Goal: Task Accomplishment & Management: Manage account settings

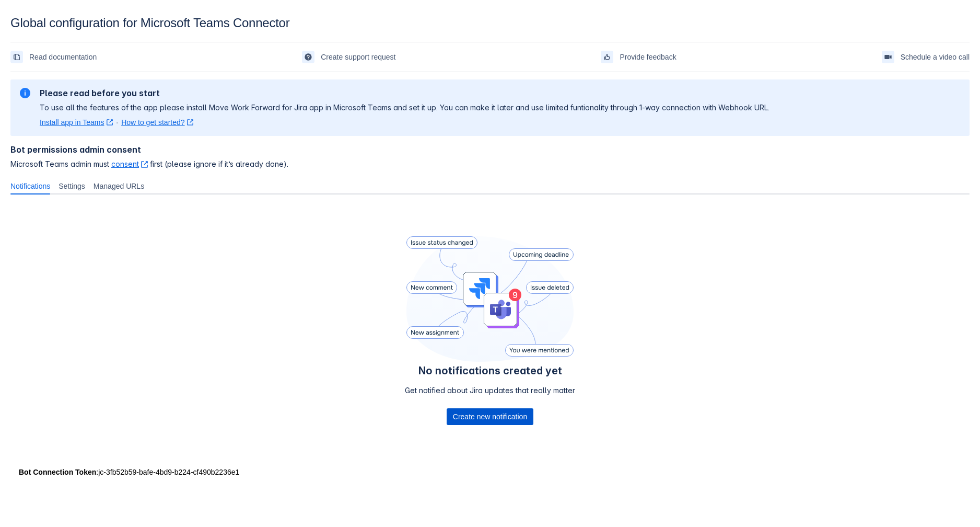
click at [498, 415] on span "Create new notification" at bounding box center [490, 416] width 74 height 17
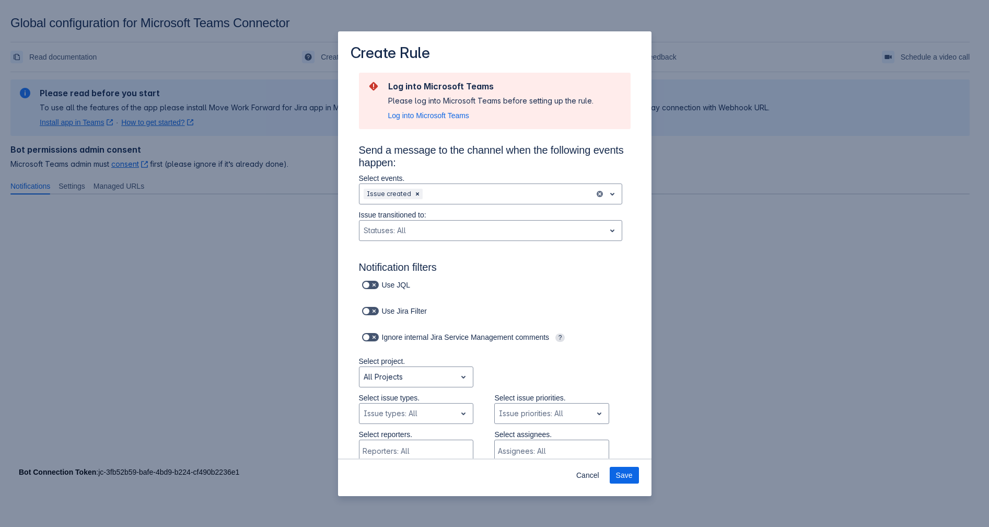
scroll to position [59, 0]
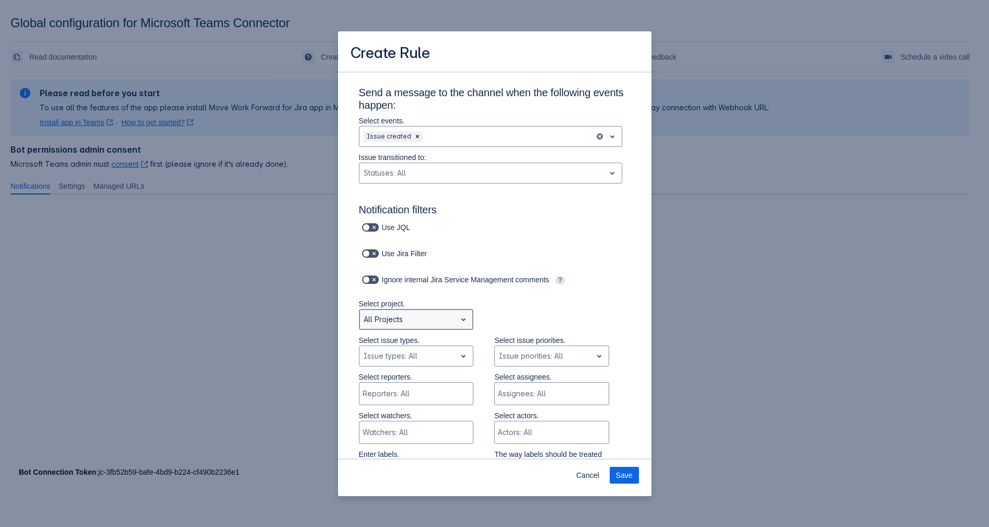
click at [458, 324] on span "open" at bounding box center [463, 319] width 13 height 13
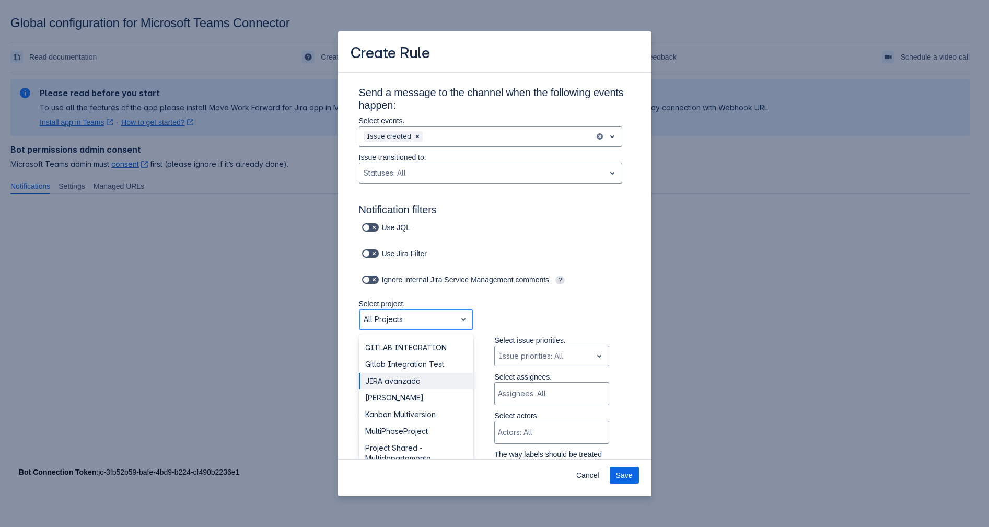
click at [418, 388] on div "JIRA avanzado" at bounding box center [416, 380] width 115 height 17
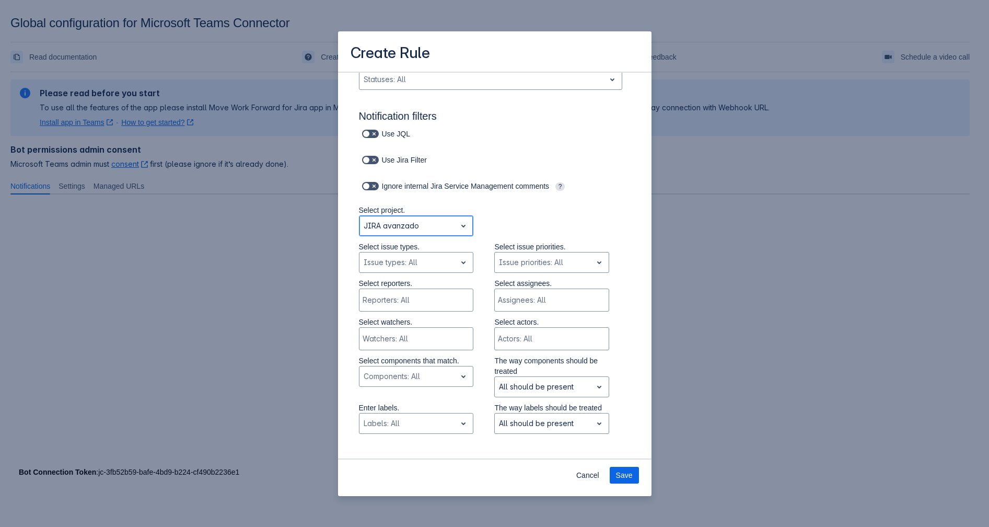
scroll to position [174, 0]
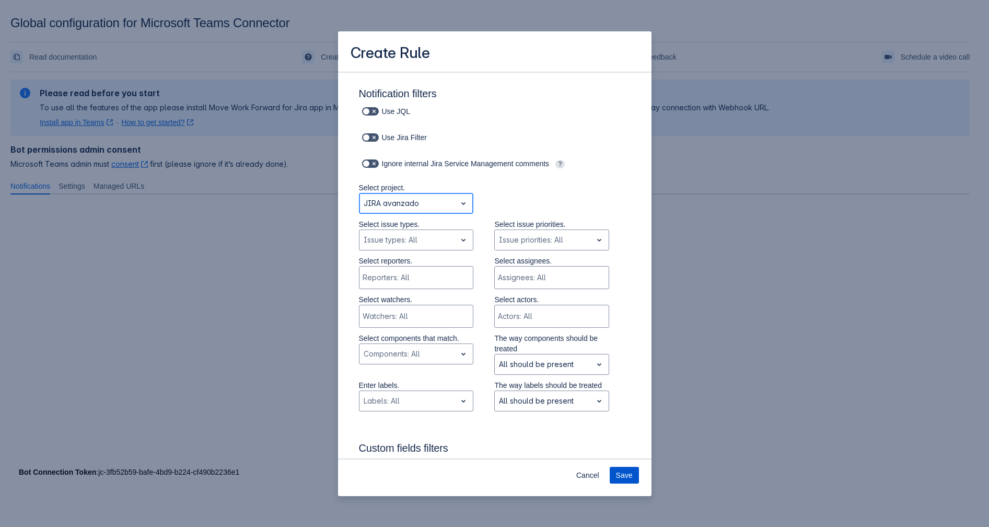
click at [623, 477] on span "Save" at bounding box center [624, 474] width 17 height 17
click at [620, 470] on span "Save" at bounding box center [624, 474] width 17 height 17
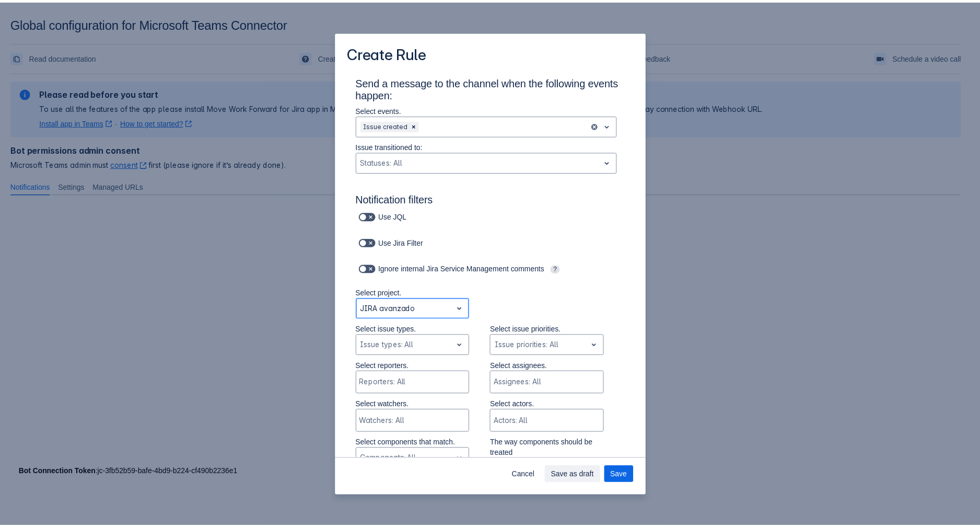
scroll to position [0, 0]
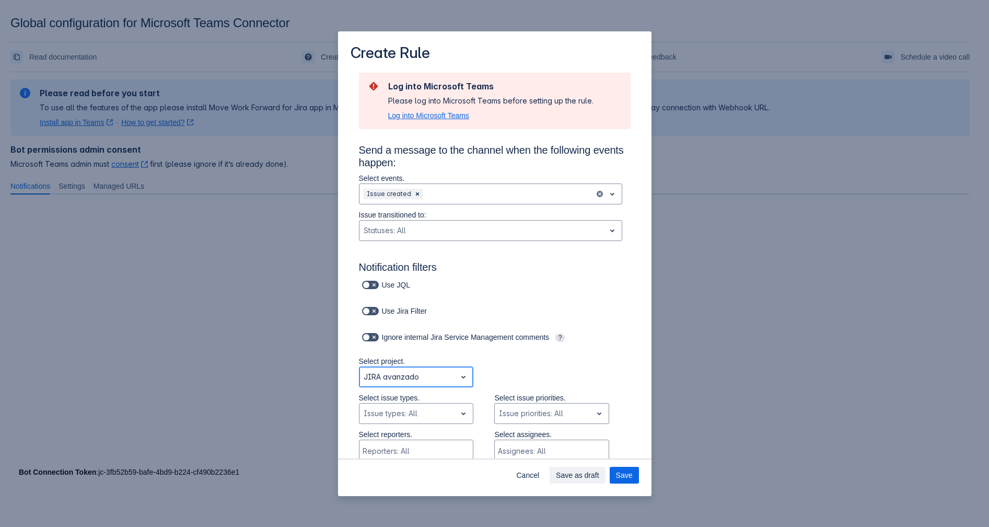
click at [435, 118] on span "Log into Microsoft Teams" at bounding box center [428, 115] width 81 height 10
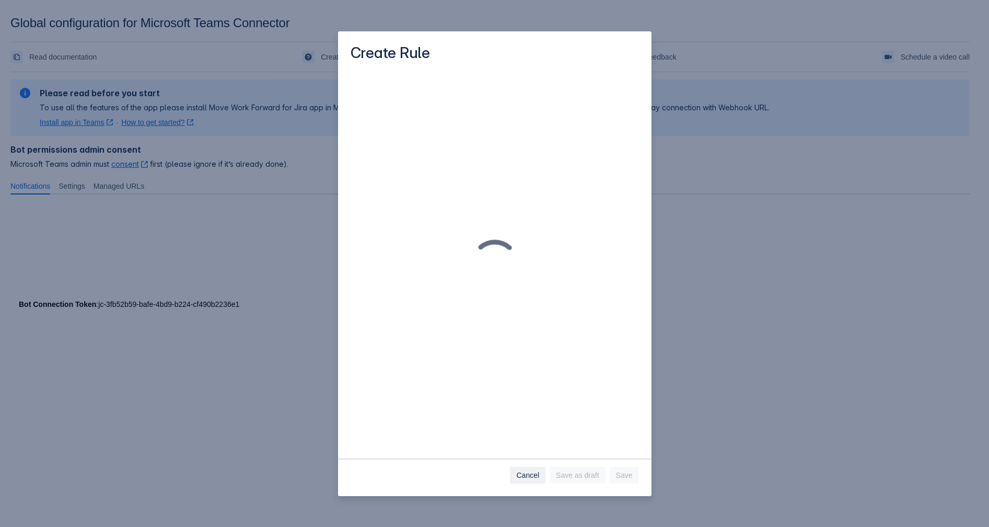
click at [525, 473] on span "Cancel" at bounding box center [527, 474] width 23 height 17
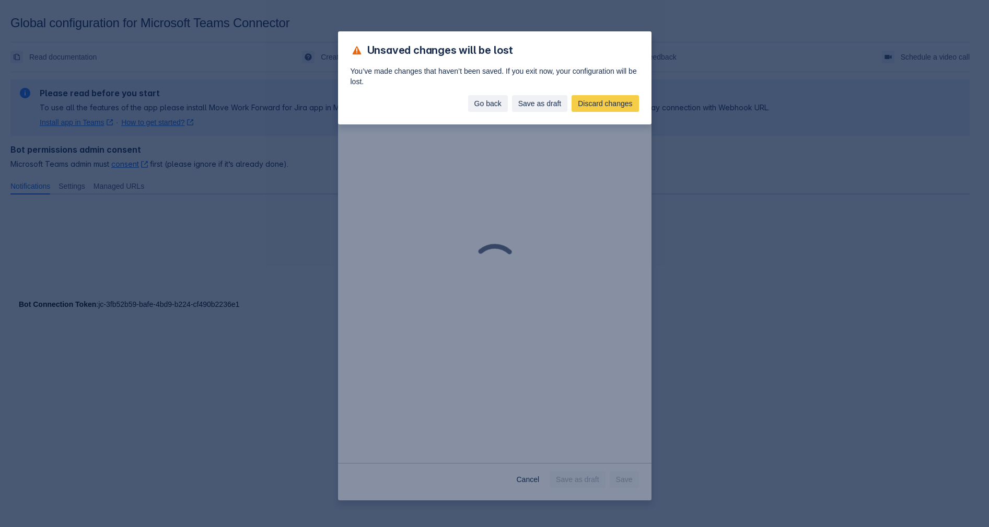
click at [487, 106] on span "Go back" at bounding box center [487, 103] width 27 height 17
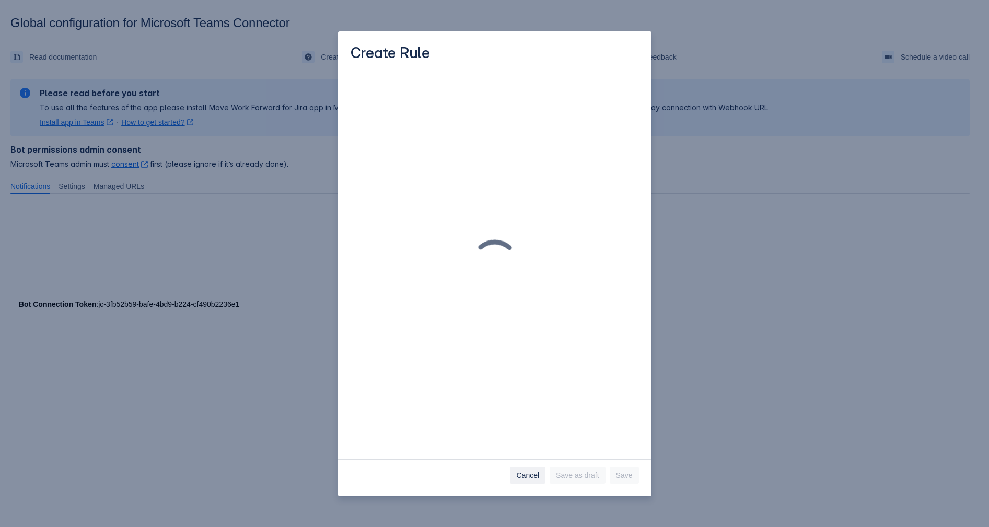
click at [533, 482] on span "Cancel" at bounding box center [527, 474] width 23 height 17
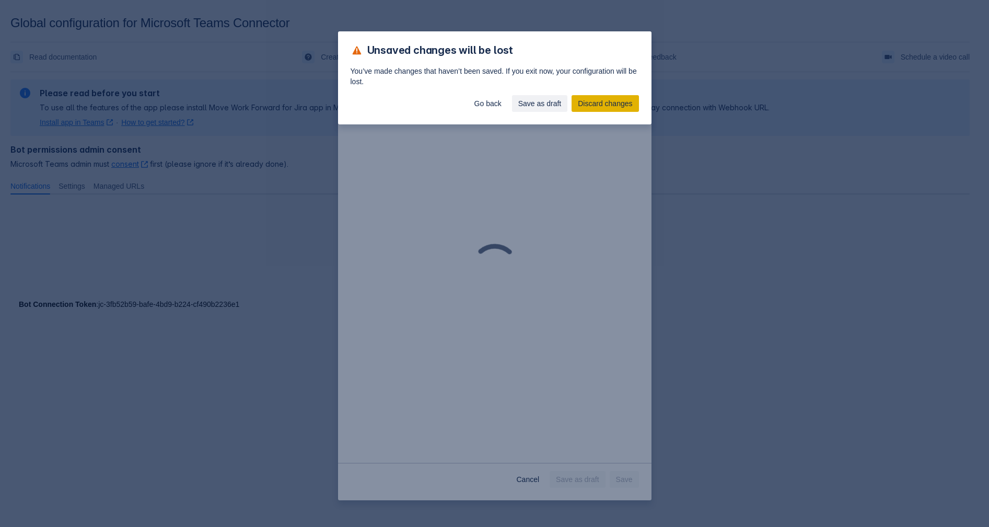
click at [604, 103] on span "Discard changes" at bounding box center [605, 103] width 54 height 17
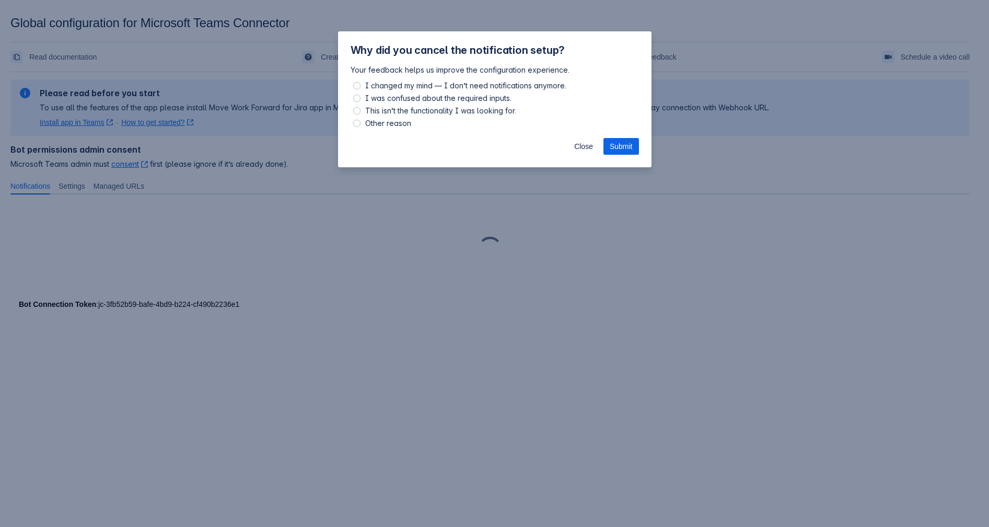
click at [380, 122] on span "Other reason" at bounding box center [388, 123] width 50 height 13
click at [360, 122] on input "Other reason" at bounding box center [356, 123] width 7 height 7
radio input "true"
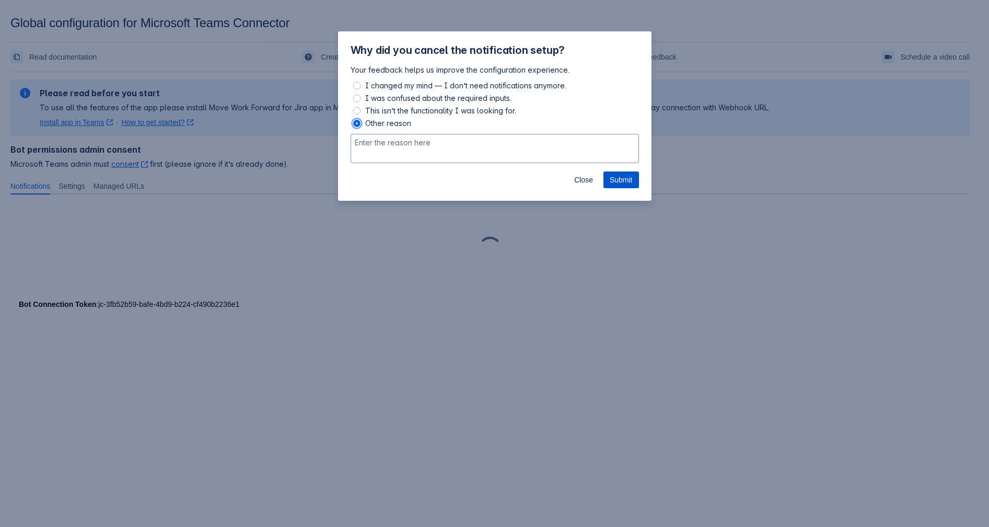
click at [614, 177] on span "Submit" at bounding box center [621, 179] width 23 height 17
click at [534, 149] on textarea at bounding box center [495, 148] width 288 height 29
click at [443, 109] on span "This isn’t the functionality I was looking for." at bounding box center [440, 110] width 155 height 13
click at [360, 109] on input "This isn’t the functionality I was looking for." at bounding box center [356, 110] width 7 height 7
radio input "true"
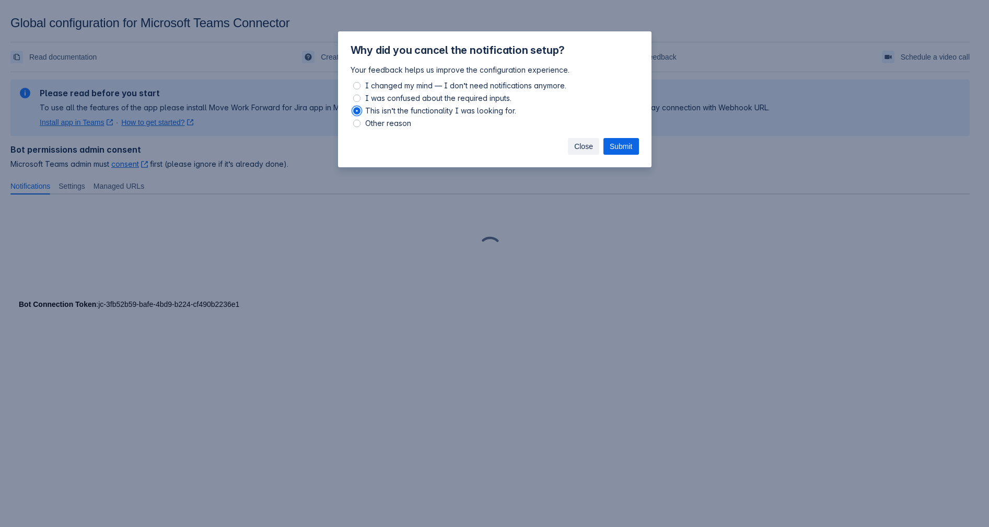
click at [576, 144] on span "Close" at bounding box center [583, 146] width 19 height 17
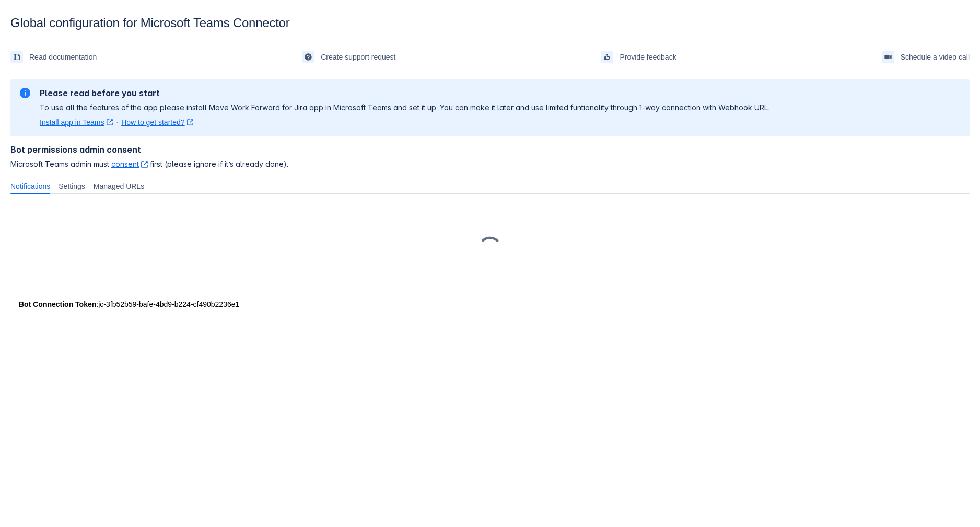
click at [262, 209] on div at bounding box center [489, 249] width 959 height 92
click at [71, 185] on span "Settings" at bounding box center [72, 186] width 27 height 10
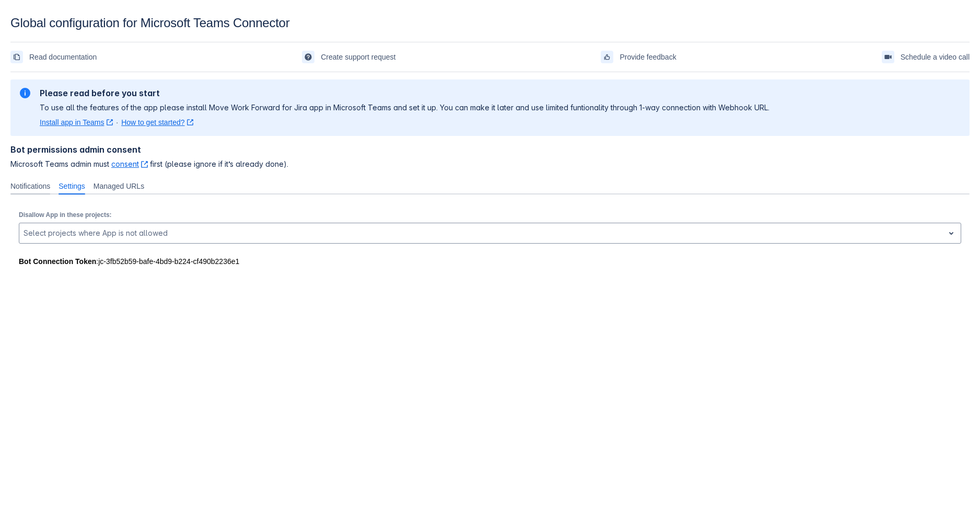
click at [30, 181] on span "Notifications" at bounding box center [30, 186] width 40 height 10
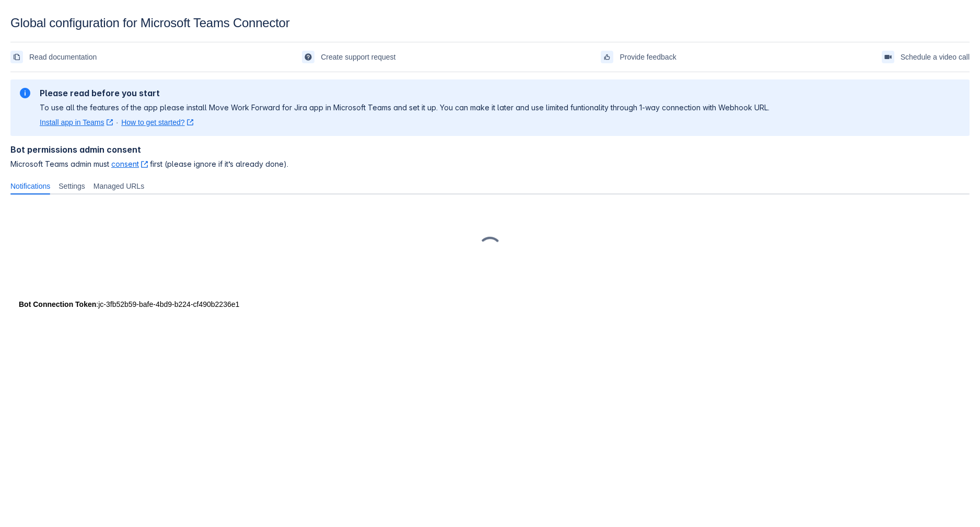
click at [70, 124] on link "Install app in Teams ﻿ , (opens new window)" at bounding box center [76, 122] width 73 height 10
click at [77, 186] on span "Settings" at bounding box center [72, 186] width 27 height 10
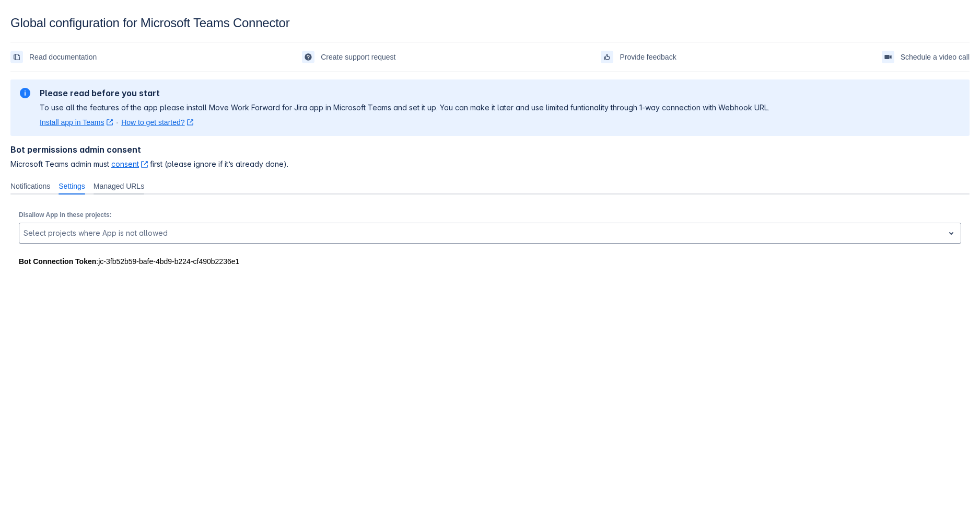
click at [124, 183] on span "Managed URLs" at bounding box center [119, 186] width 51 height 10
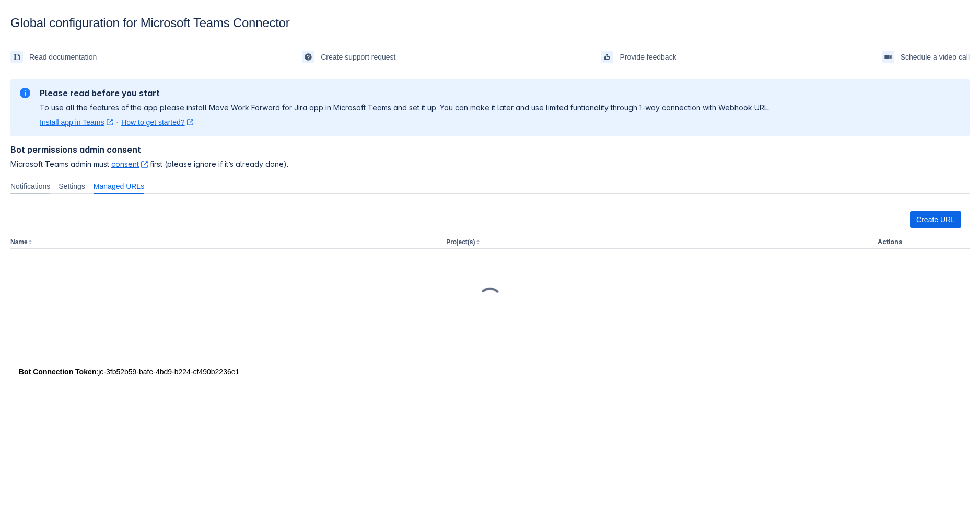
click at [39, 184] on span "Notifications" at bounding box center [30, 186] width 40 height 10
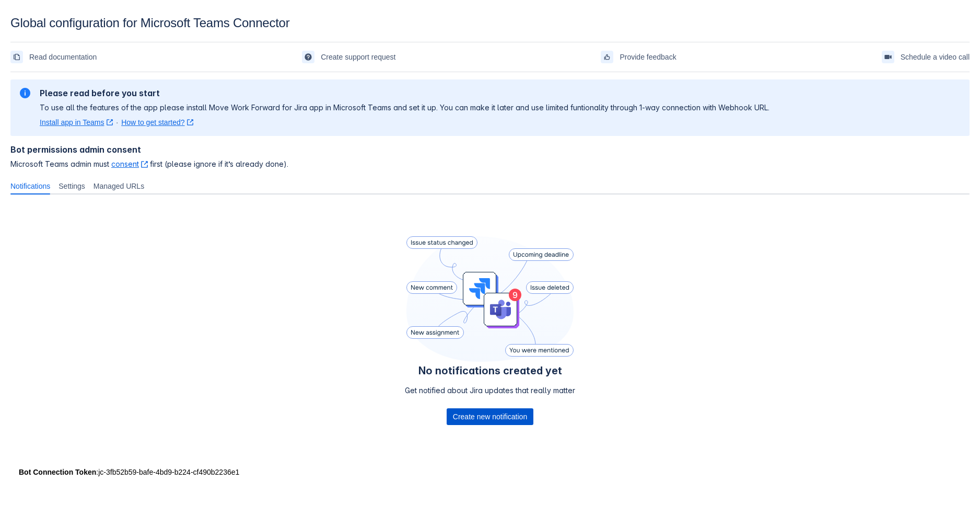
click at [508, 410] on span "Create new notification" at bounding box center [490, 416] width 74 height 17
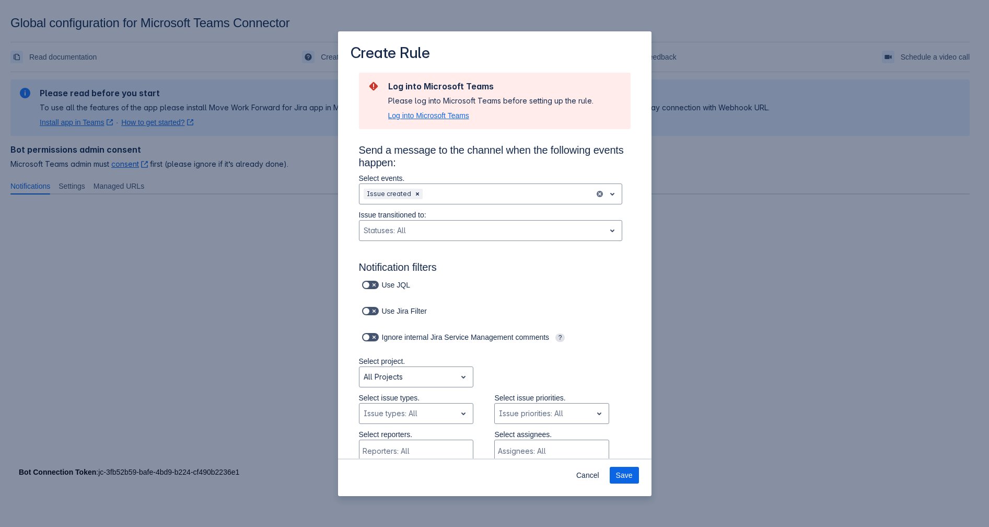
click at [429, 116] on span "Log into Microsoft Teams" at bounding box center [428, 115] width 81 height 10
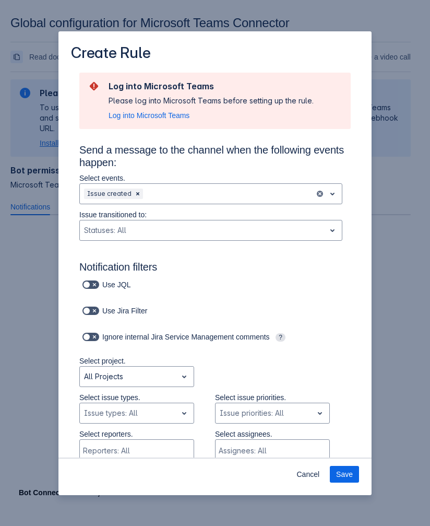
click at [162, 118] on span "Log into Microsoft Teams" at bounding box center [149, 115] width 81 height 10
click at [357, 474] on button "Save" at bounding box center [344, 474] width 29 height 17
click at [137, 119] on span "Log into Microsoft Teams" at bounding box center [149, 115] width 81 height 10
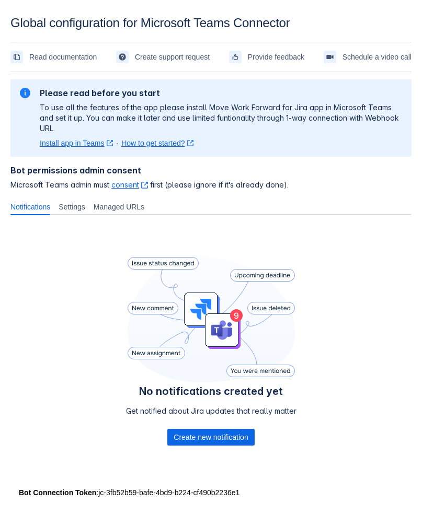
click at [74, 138] on link "Install app in Teams ﻿ , (opens new window)" at bounding box center [76, 143] width 73 height 10
click at [215, 429] on span "Create new notification" at bounding box center [210, 437] width 74 height 17
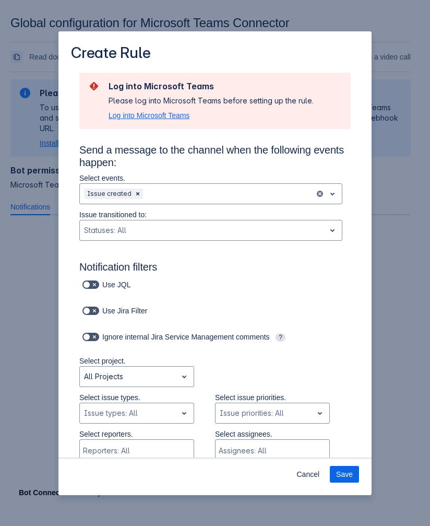
click at [166, 119] on span "Log into Microsoft Teams" at bounding box center [149, 115] width 81 height 10
click at [162, 118] on span "Log into Microsoft Teams" at bounding box center [149, 115] width 81 height 10
click at [159, 117] on span "Log into Microsoft Teams" at bounding box center [149, 115] width 81 height 10
